Goal: Entertainment & Leisure: Consume media (video, audio)

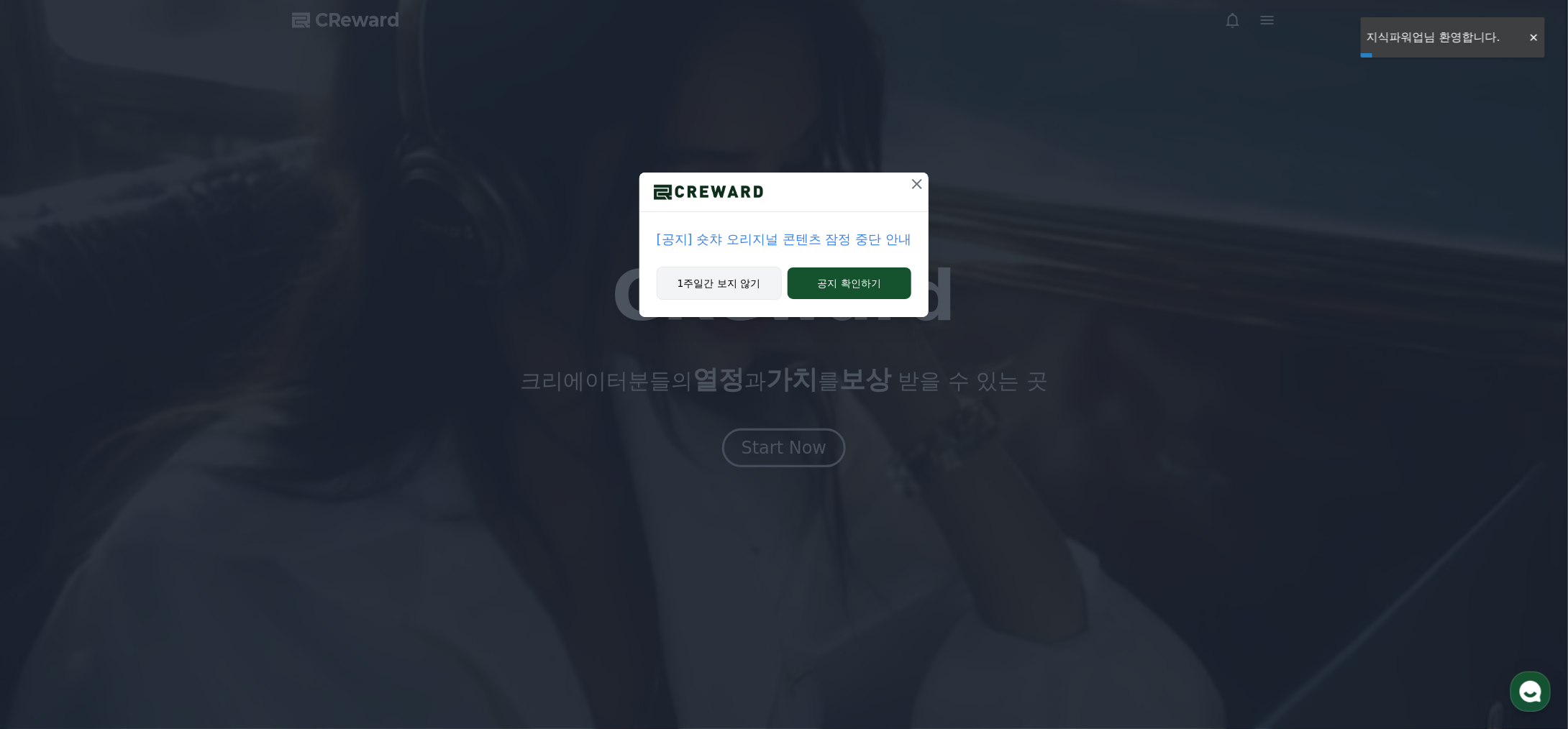
click at [714, 272] on button "1주일간 보지 않기" at bounding box center [719, 284] width 126 height 33
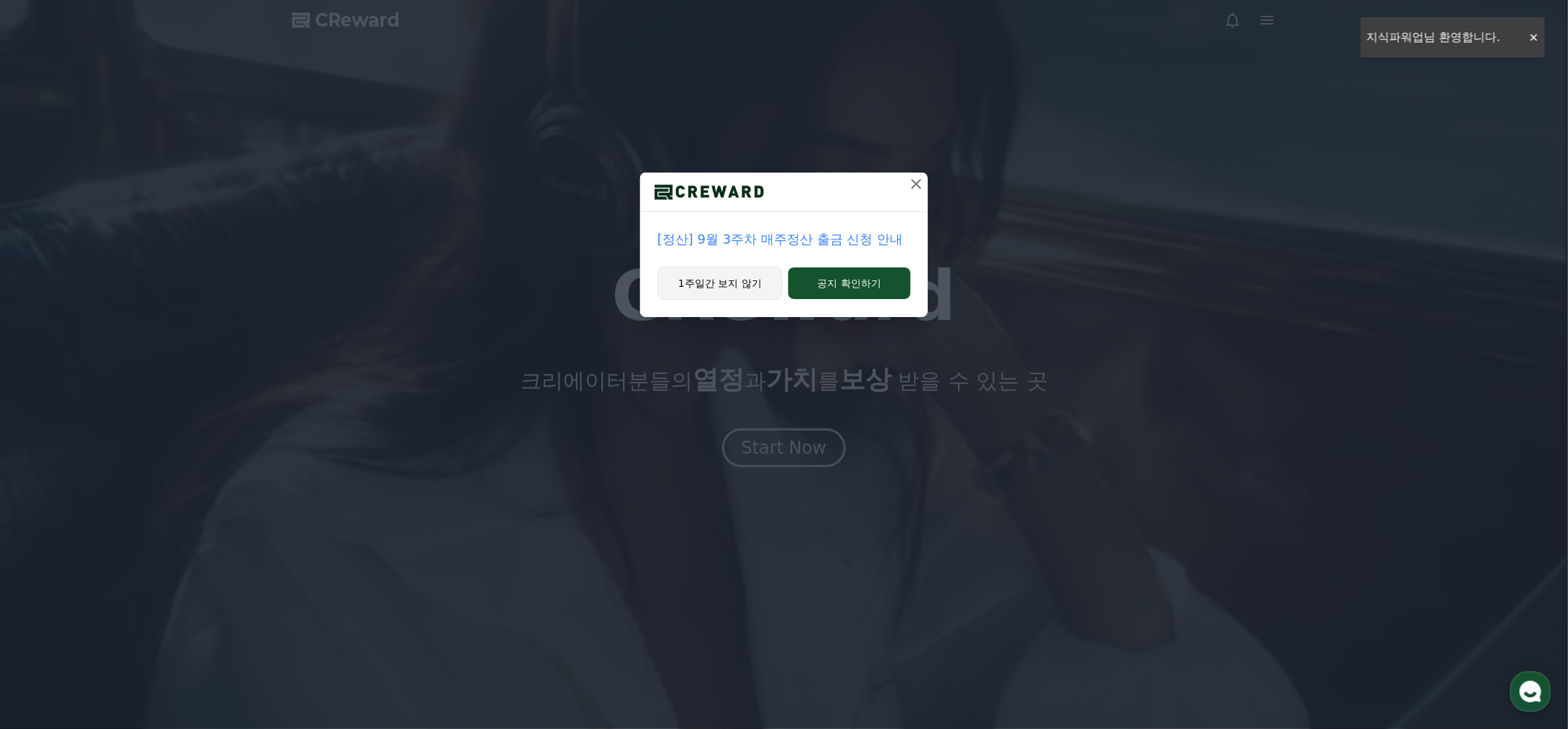
click at [715, 283] on button "1주일간 보지 않기" at bounding box center [720, 284] width 126 height 33
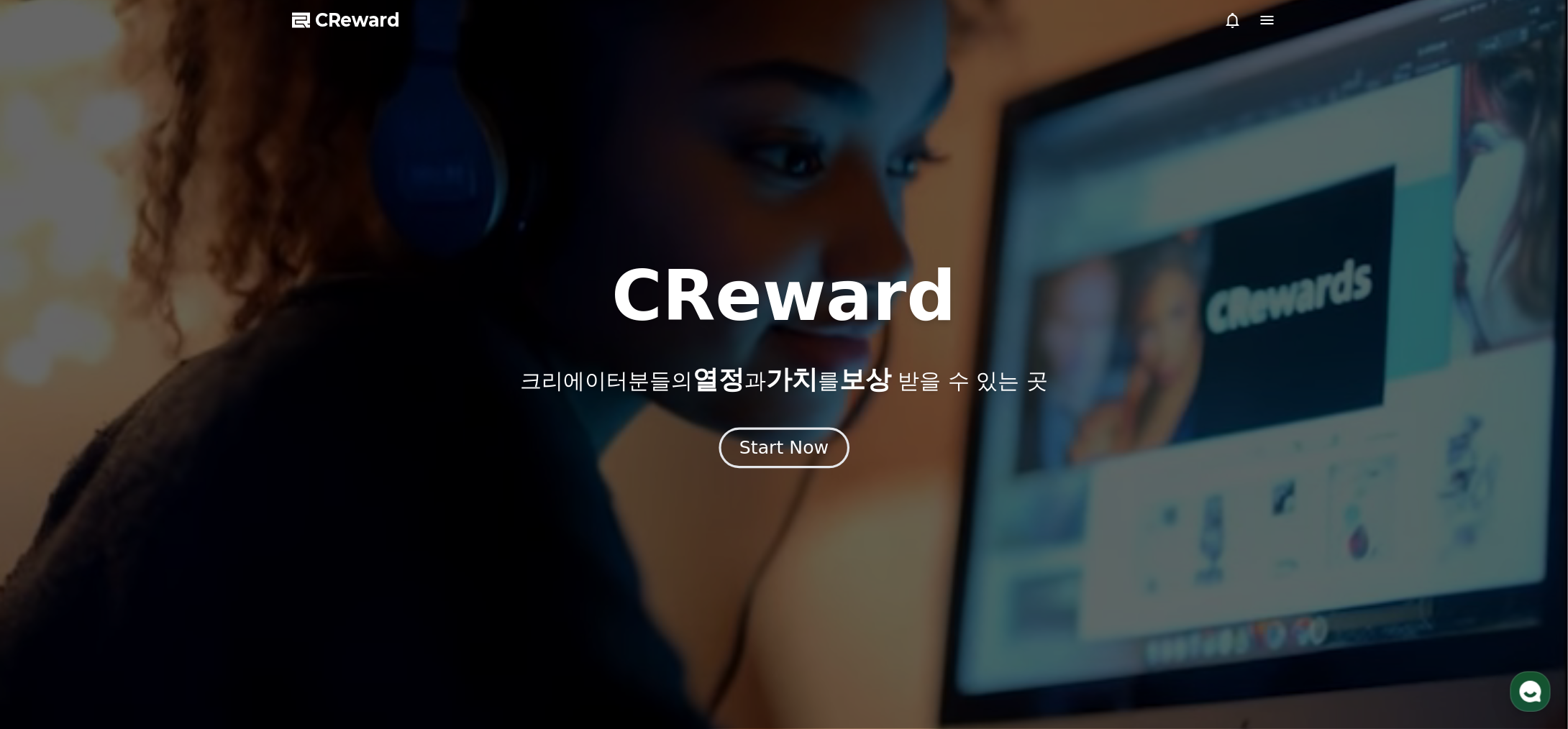
click at [777, 444] on div "Start Now" at bounding box center [784, 448] width 89 height 24
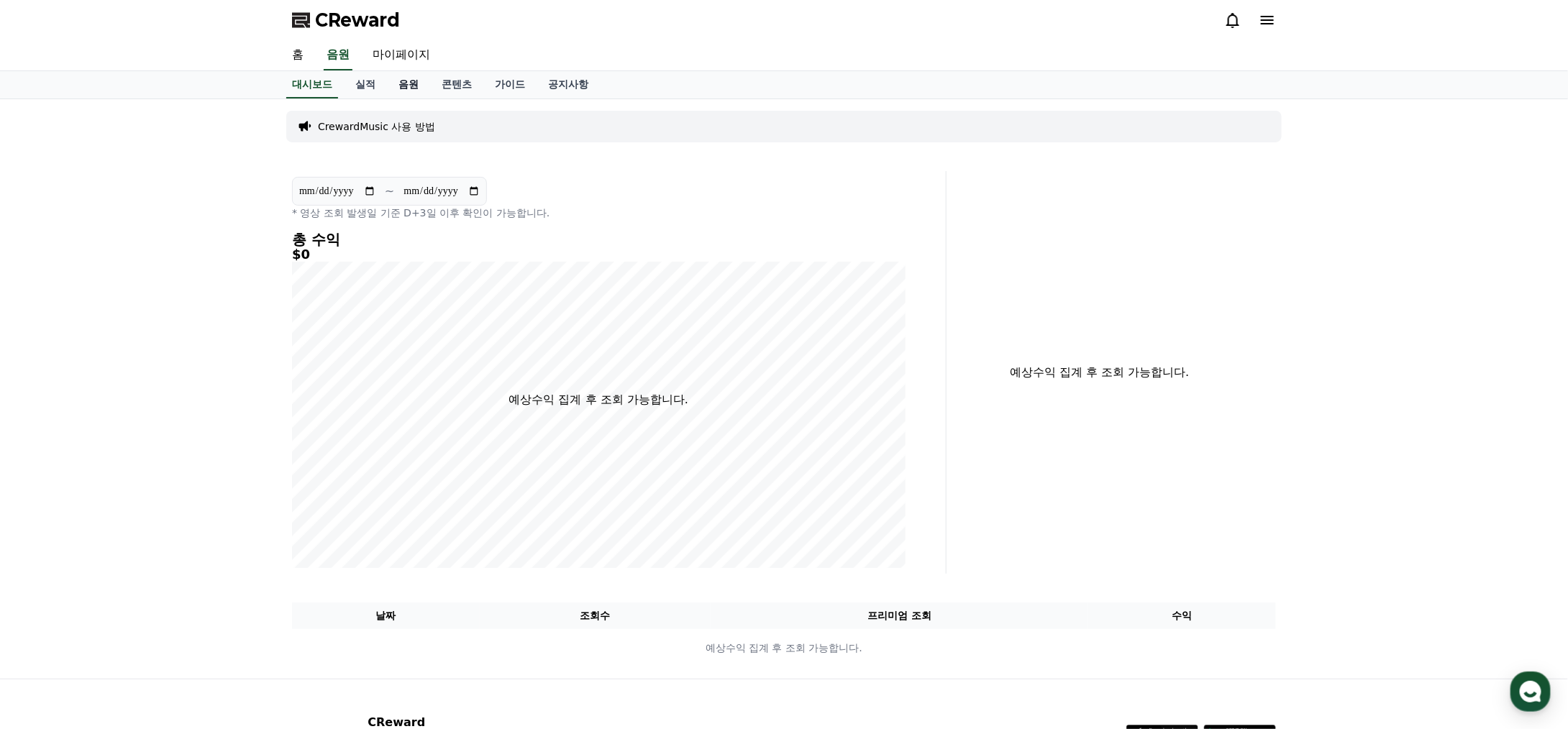
click at [407, 94] on link "음원" at bounding box center [408, 85] width 43 height 27
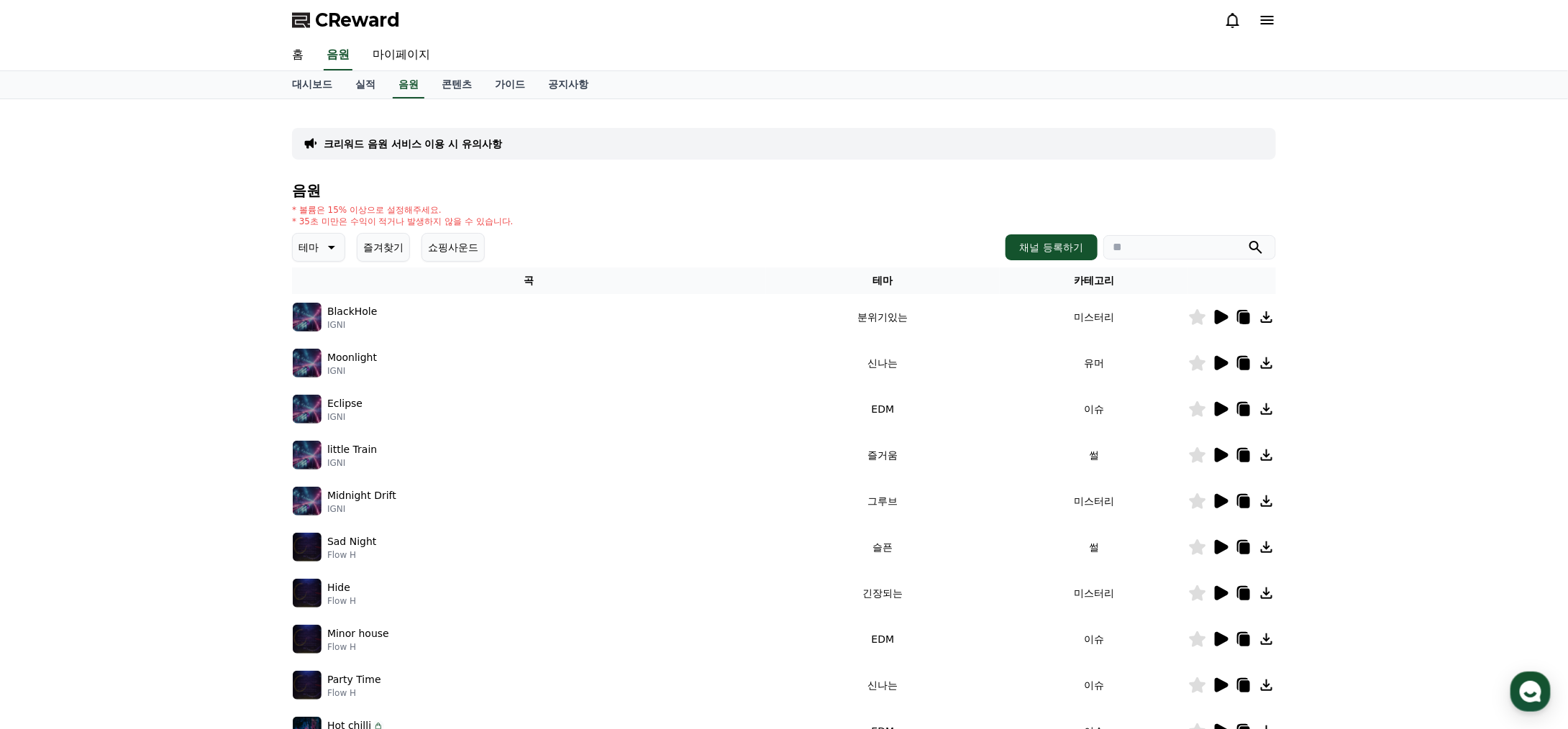
click at [335, 254] on icon at bounding box center [330, 247] width 18 height 18
click at [329, 353] on button "호기심" at bounding box center [314, 360] width 42 height 32
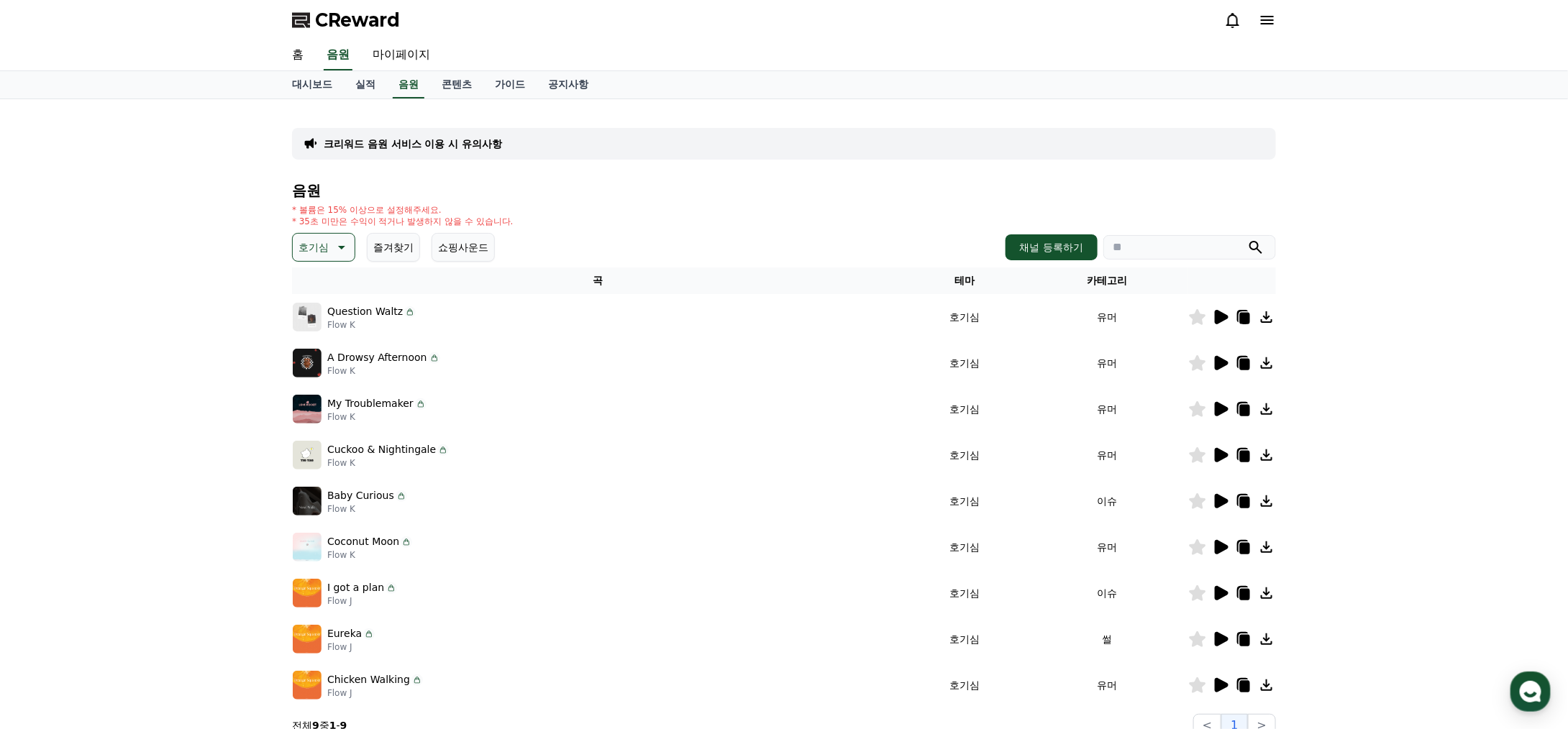
click at [1247, 457] on icon at bounding box center [1244, 457] width 10 height 11
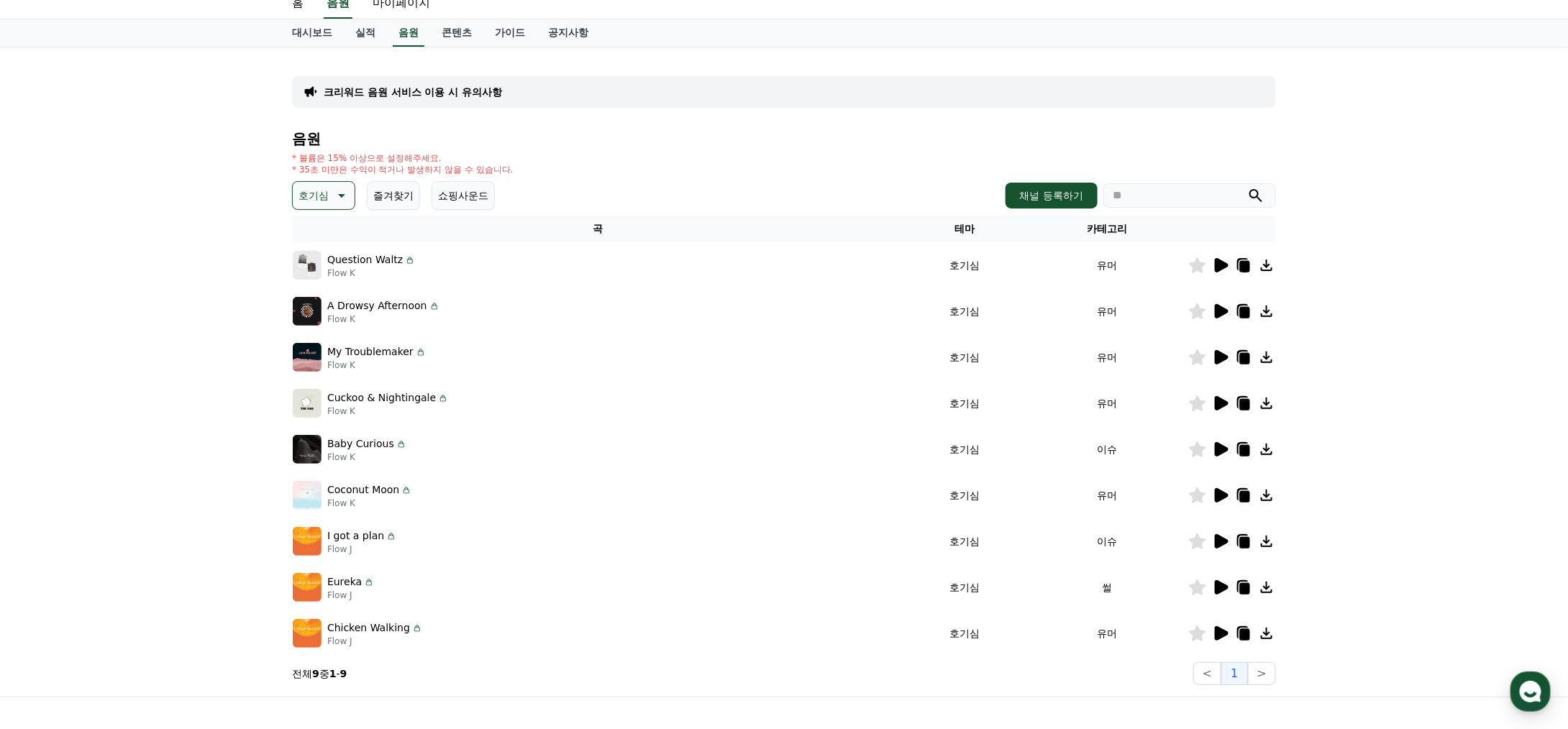
scroll to position [72, 0]
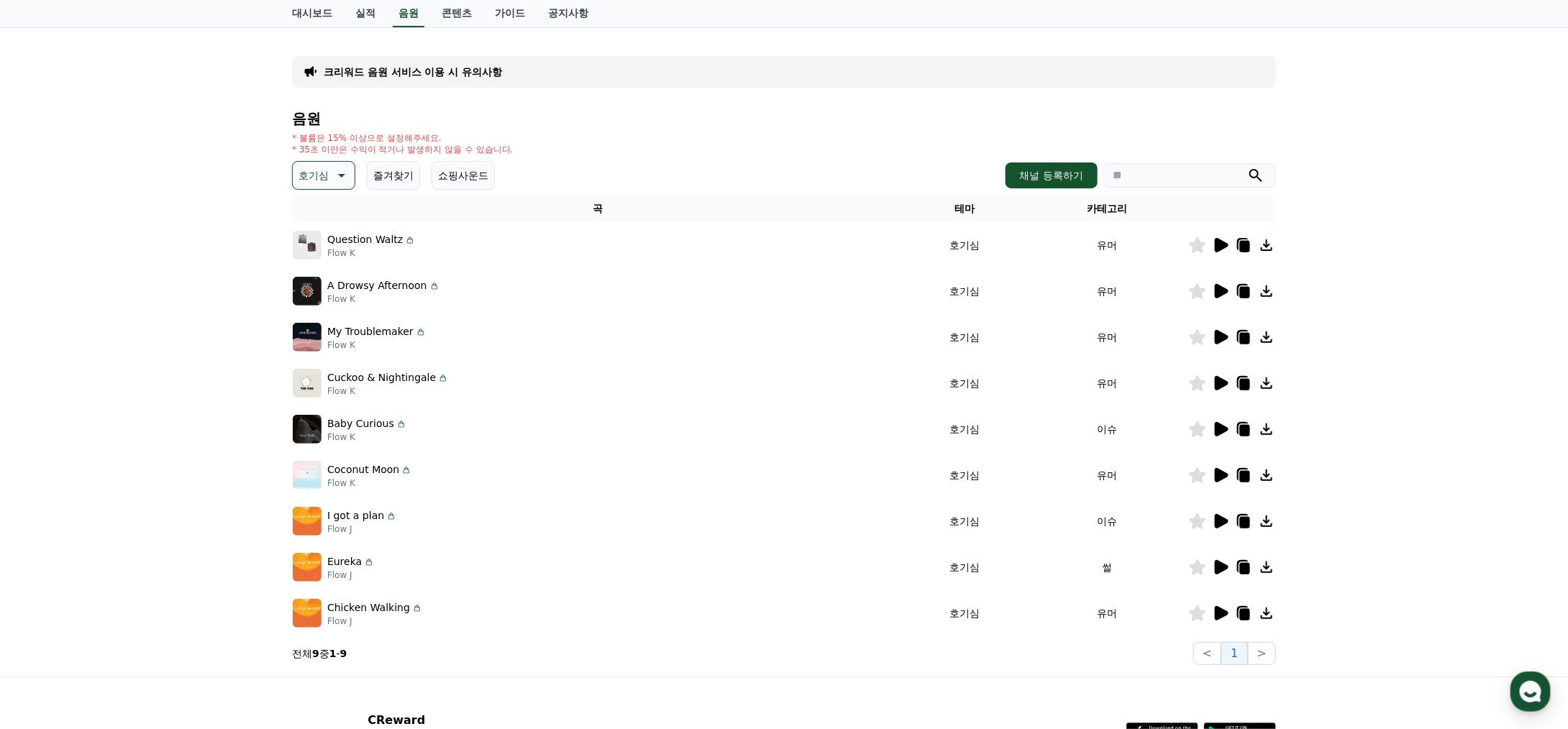
click at [182, 369] on div "크리워드 음원 서비스 이용 시 유의사항 음원 * 볼륨은 15% 이상으로 설정해주세요. * 35초 미만은 수익이 적거나 발생하지 않을 수 있습니…" at bounding box center [784, 351] width 1568 height 649
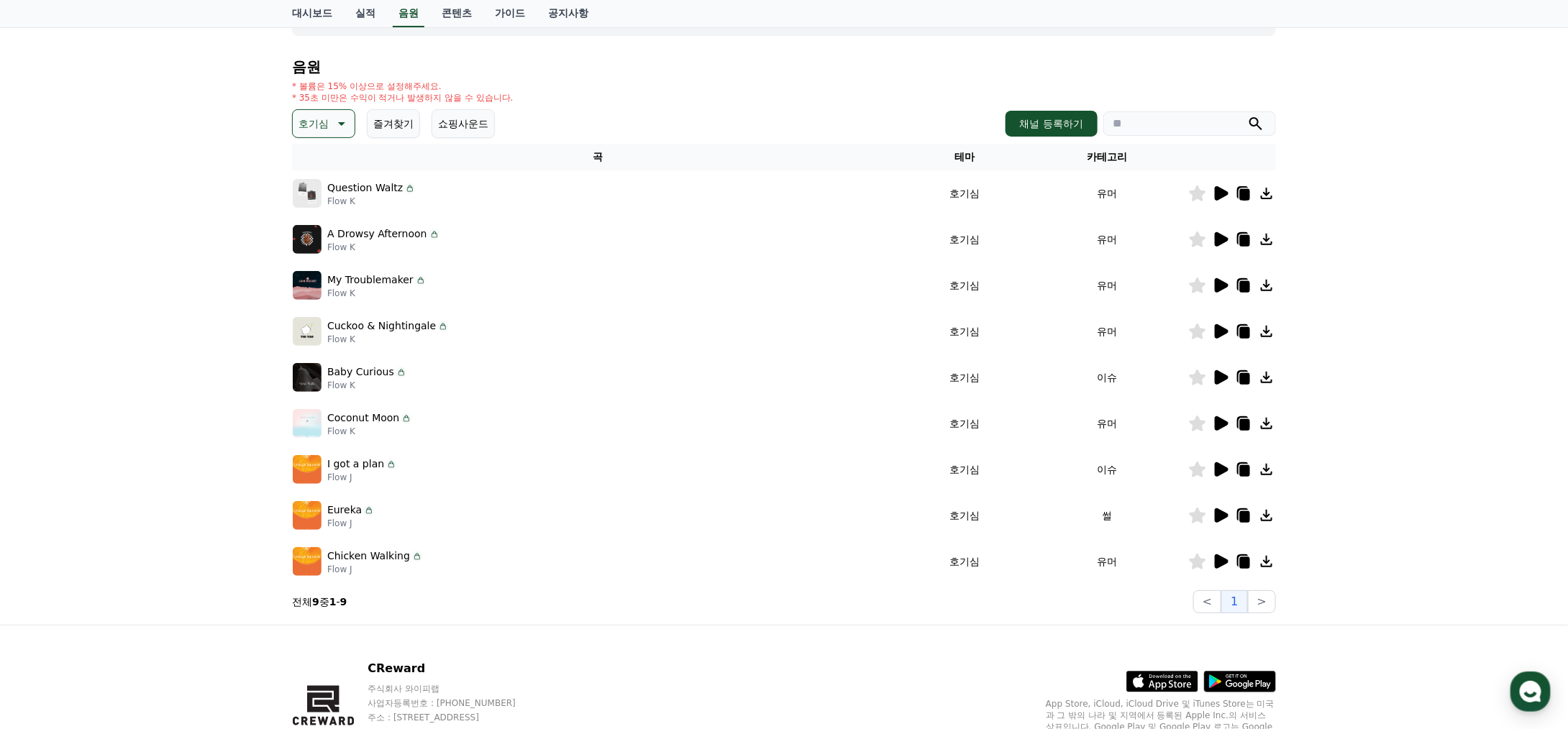
scroll to position [144, 0]
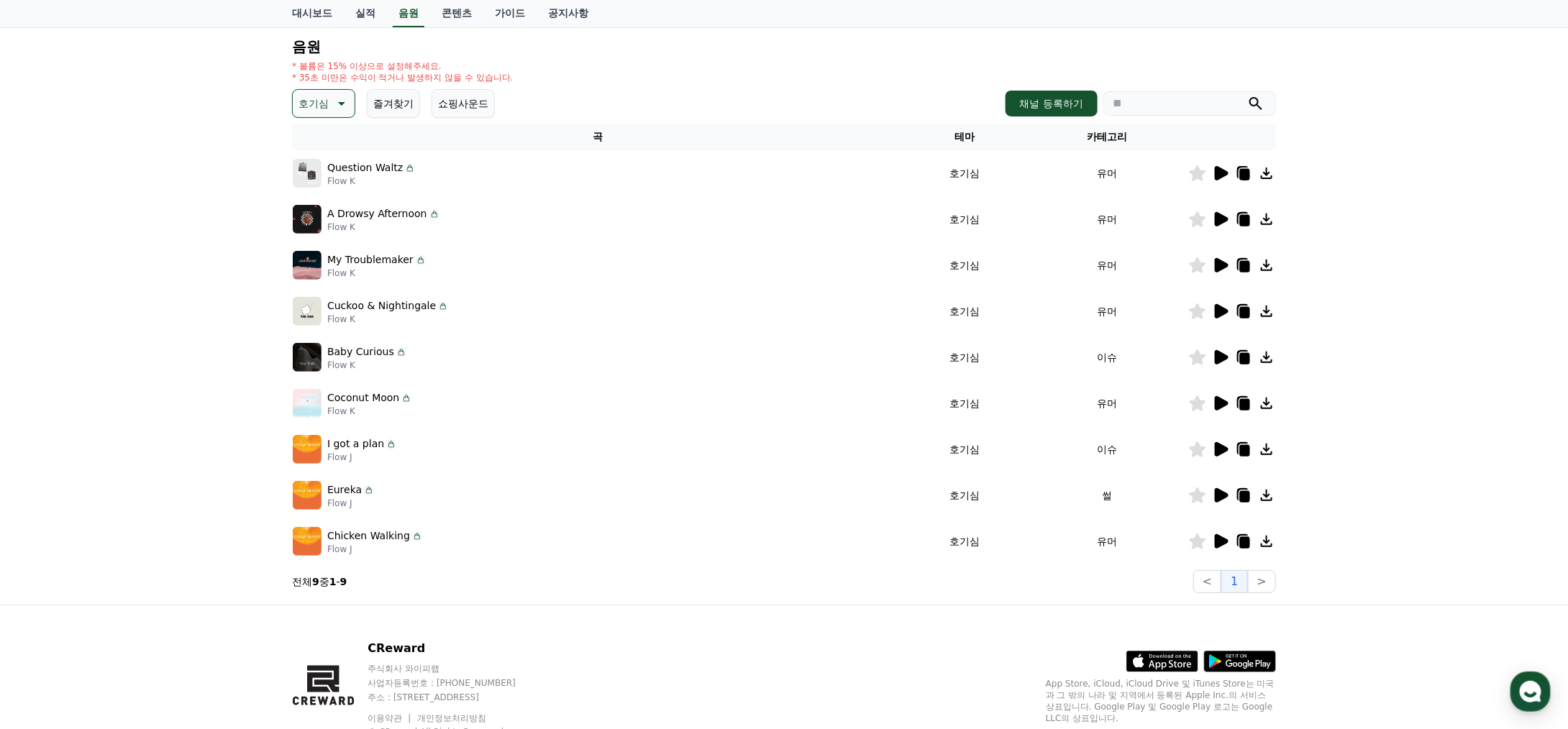
click at [364, 544] on p "Flow J" at bounding box center [375, 550] width 96 height 11
click at [1219, 543] on icon at bounding box center [1221, 540] width 14 height 14
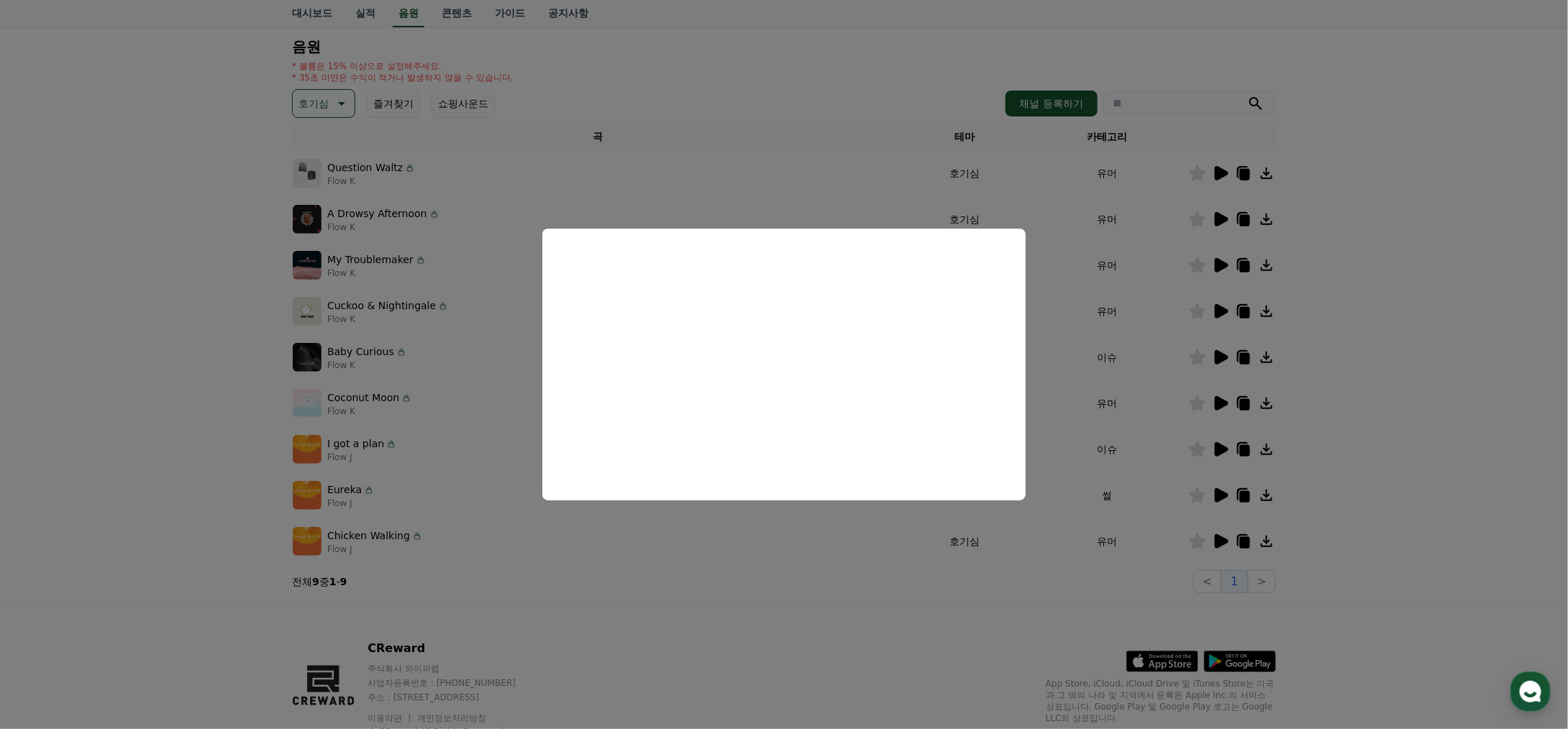
click at [776, 102] on button "close modal" at bounding box center [784, 364] width 1568 height 729
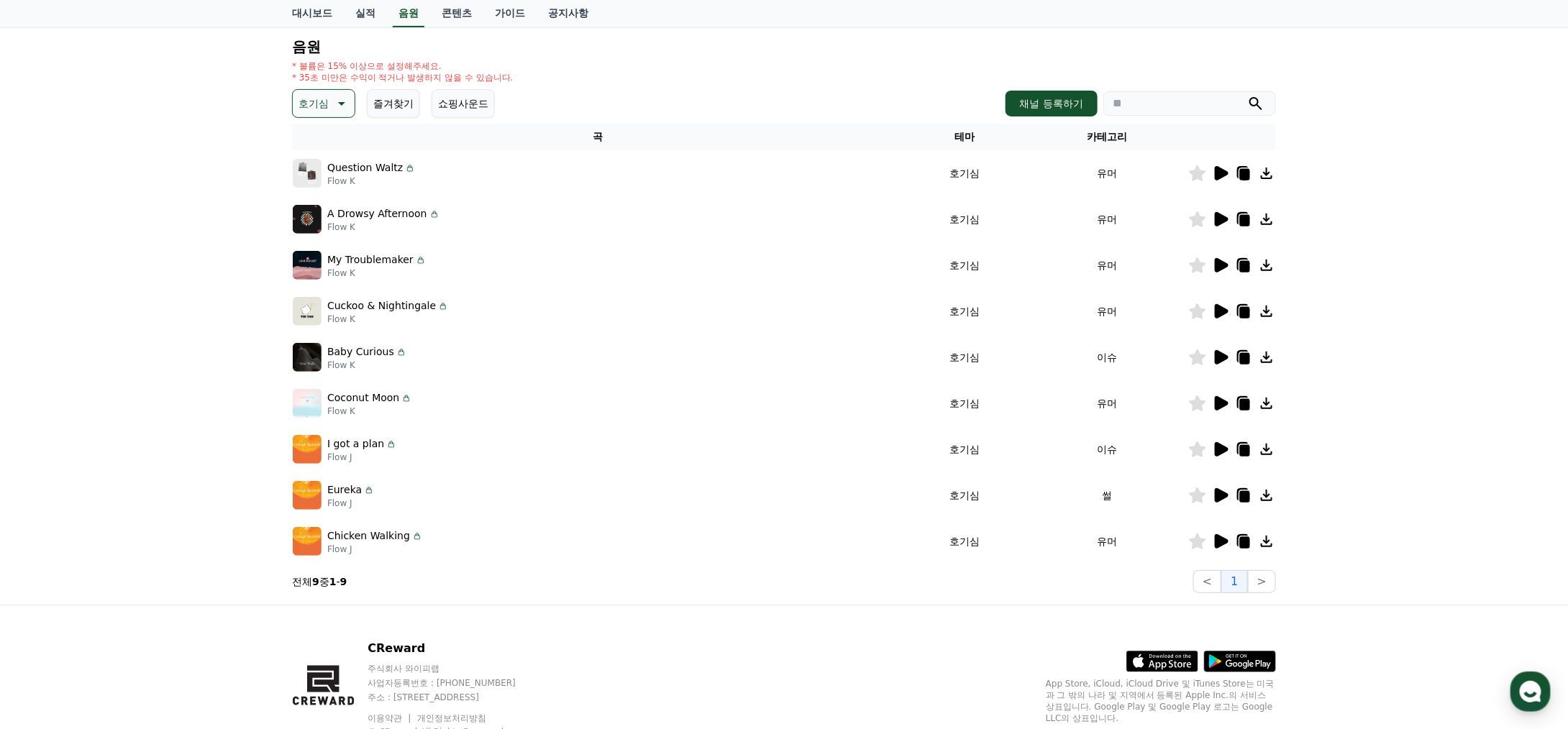
click at [1244, 540] on icon at bounding box center [1244, 543] width 10 height 11
